Goal: Transaction & Acquisition: Download file/media

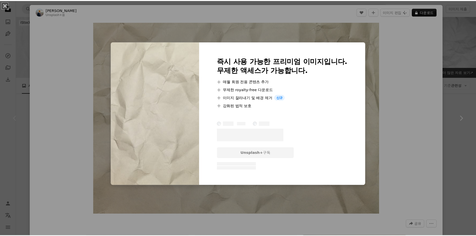
scroll to position [75, 0]
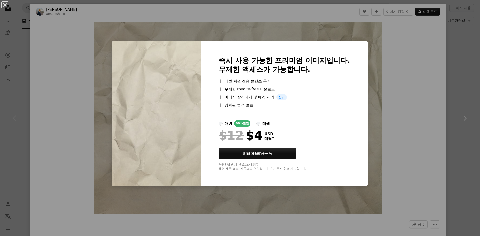
click at [396, 86] on div "An X shape 즉시 사용 가능한 프리미엄 이미지입니다. 무제한 액세스가 가능합니다. A plus sign 매월 회원 전용 콘텐츠 추가 A…" at bounding box center [240, 118] width 480 height 236
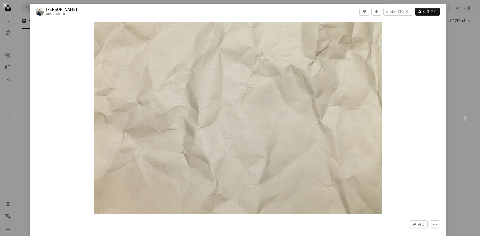
click at [445, 22] on div "An X shape Chevron left Chevron right [PERSON_NAME] Unsplash+ 용 A heart A plus …" at bounding box center [240, 118] width 480 height 236
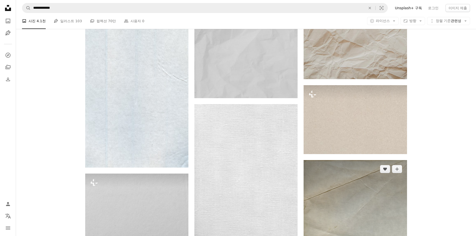
scroll to position [625, 0]
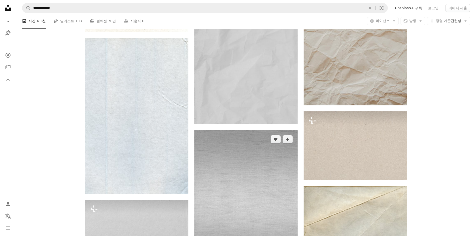
click at [225, 202] on img at bounding box center [246, 205] width 103 height 149
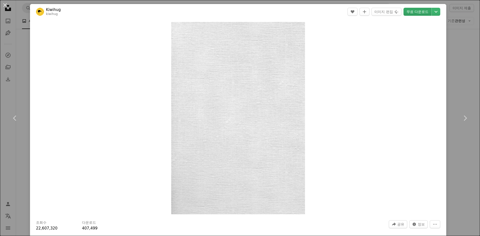
click at [410, 12] on link "무료 다운로드" at bounding box center [418, 12] width 28 height 8
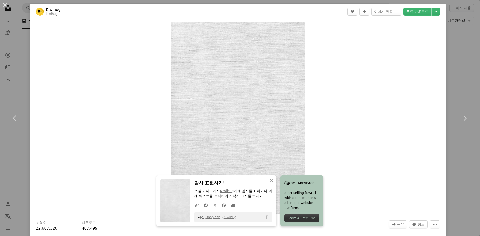
drag, startPoint x: 458, startPoint y: 118, endPoint x: 444, endPoint y: 131, distance: 18.9
click at [461, 118] on icon "Chevron right" at bounding box center [465, 118] width 8 height 8
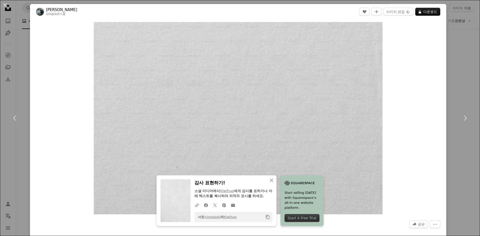
click at [463, 149] on div "An X shape Chevron left Chevron right An X shape 닫기 감사 표현하기! 소셜 미디어에서 [PERSON_N…" at bounding box center [240, 118] width 480 height 236
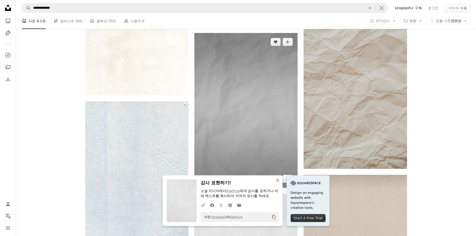
scroll to position [550, 0]
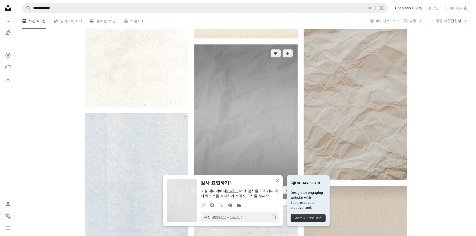
click at [264, 114] on img at bounding box center [246, 122] width 103 height 155
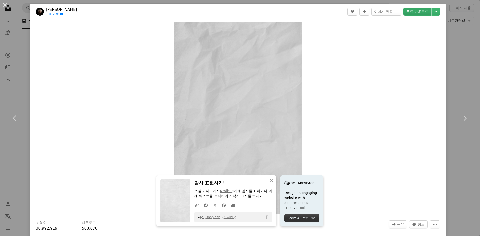
click at [410, 11] on link "무료 다운로드" at bounding box center [418, 12] width 28 height 8
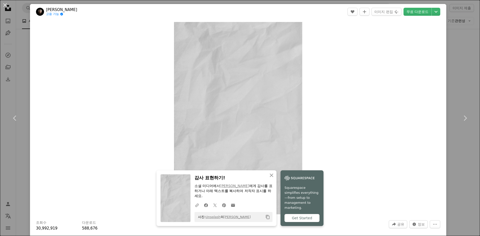
click at [450, 173] on div "An X shape Chevron left Chevron right An X shape 닫기 감사 표현하기! 소셜 미디어에서 [PERSON_N…" at bounding box center [240, 118] width 480 height 236
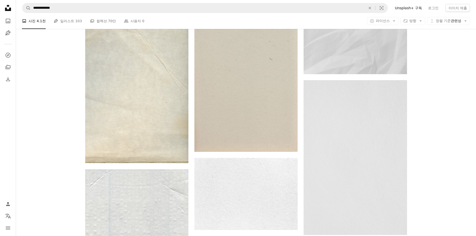
scroll to position [1150, 0]
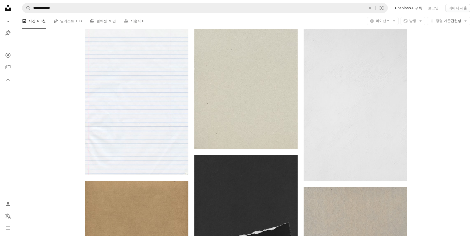
scroll to position [1701, 0]
